Goal: Task Accomplishment & Management: Manage account settings

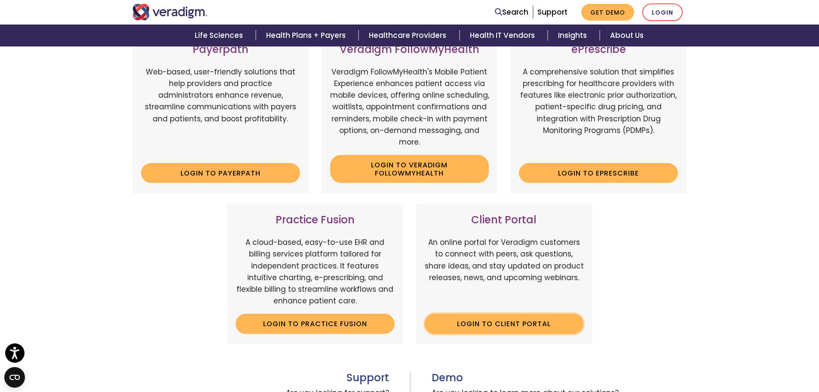
scroll to position [258, 0]
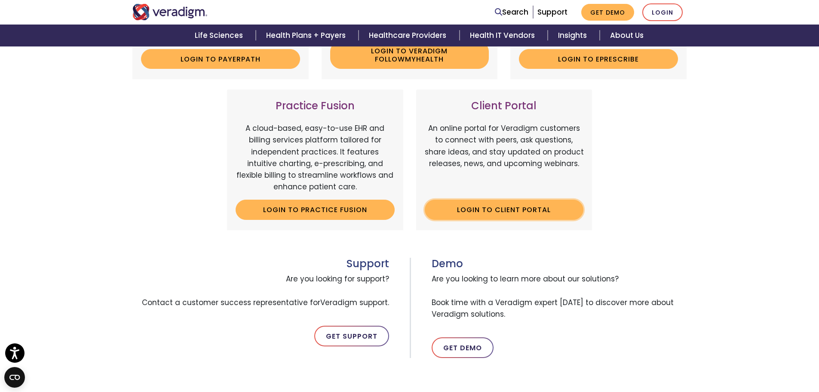
click at [501, 213] on link "Login to Client Portal" at bounding box center [504, 209] width 159 height 20
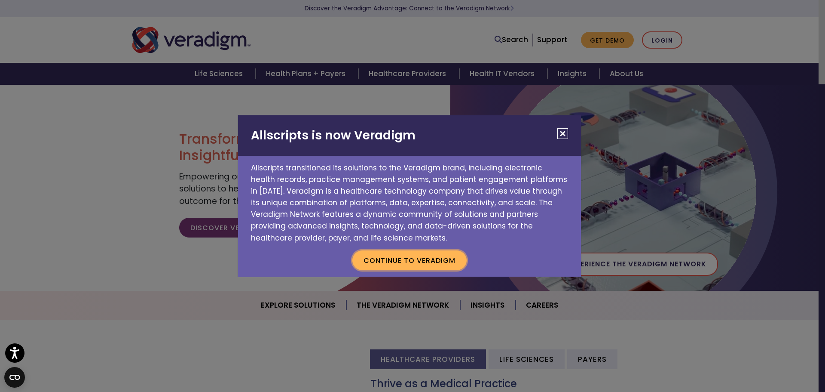
click at [423, 263] on button "Continue to Veradigm" at bounding box center [409, 260] width 114 height 20
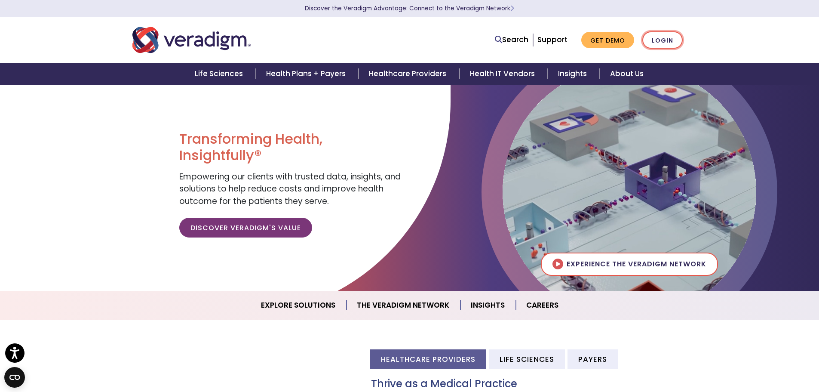
click at [664, 38] on link "Login" at bounding box center [662, 40] width 40 height 18
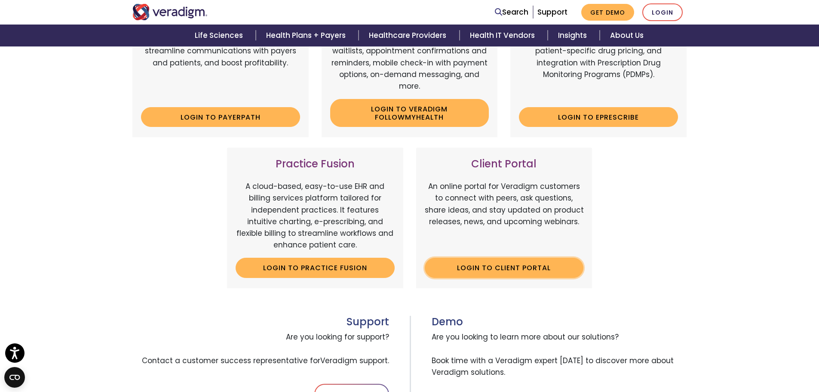
scroll to position [215, 0]
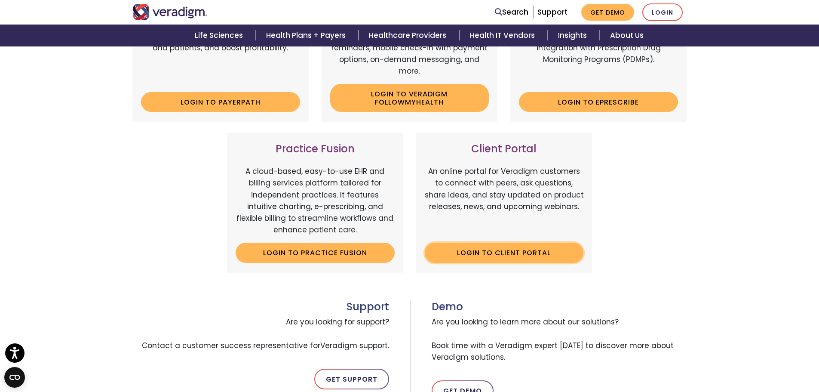
click at [517, 248] on link "Login to Client Portal" at bounding box center [504, 252] width 159 height 20
